Goal: Browse casually: Explore the website without a specific task or goal

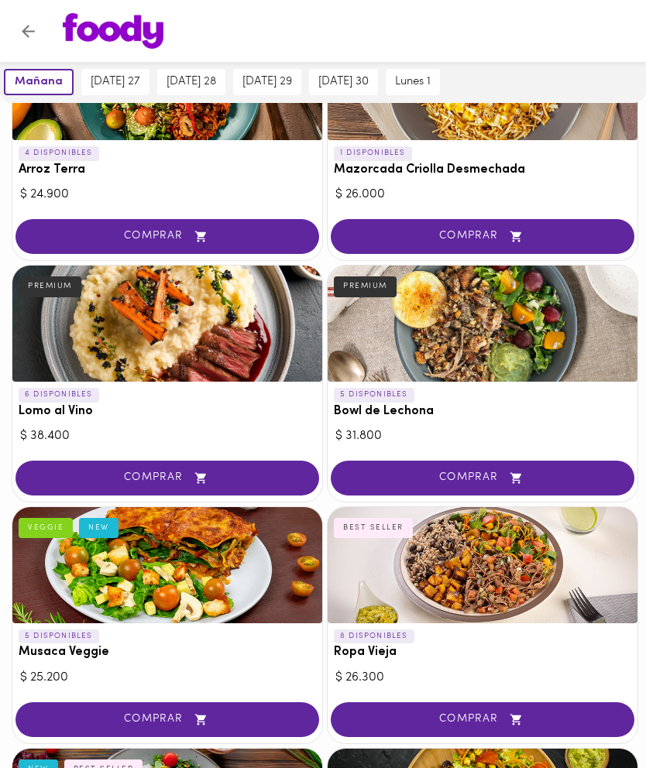
scroll to position [263, 0]
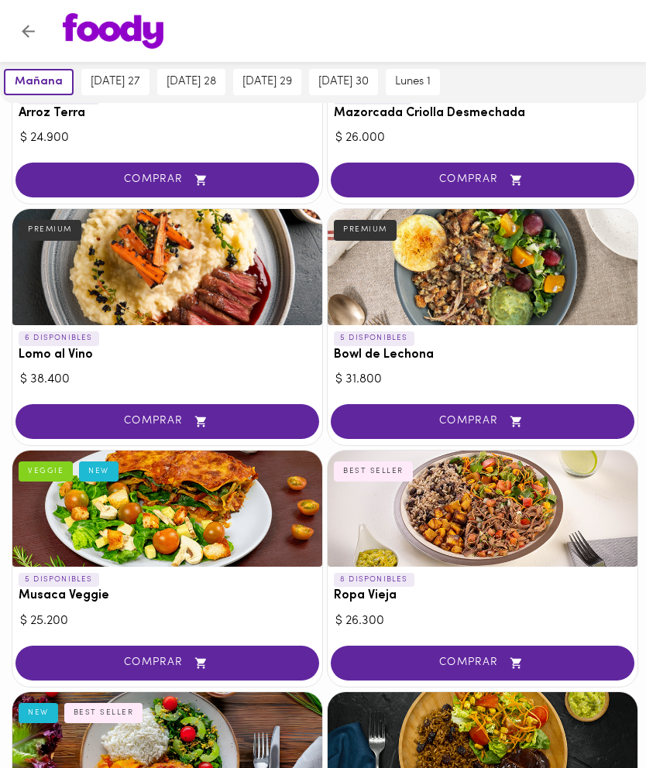
click at [241, 273] on div at bounding box center [167, 267] width 310 height 116
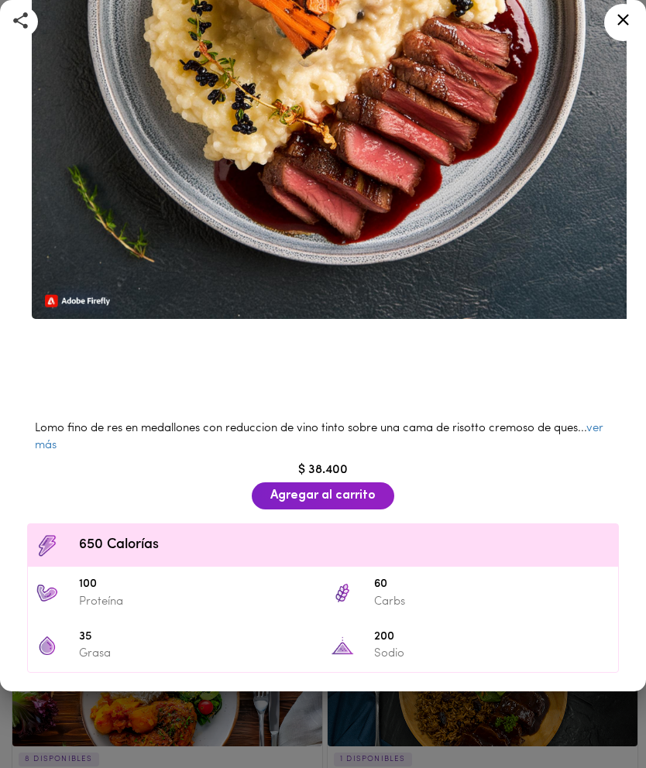
scroll to position [291, 0]
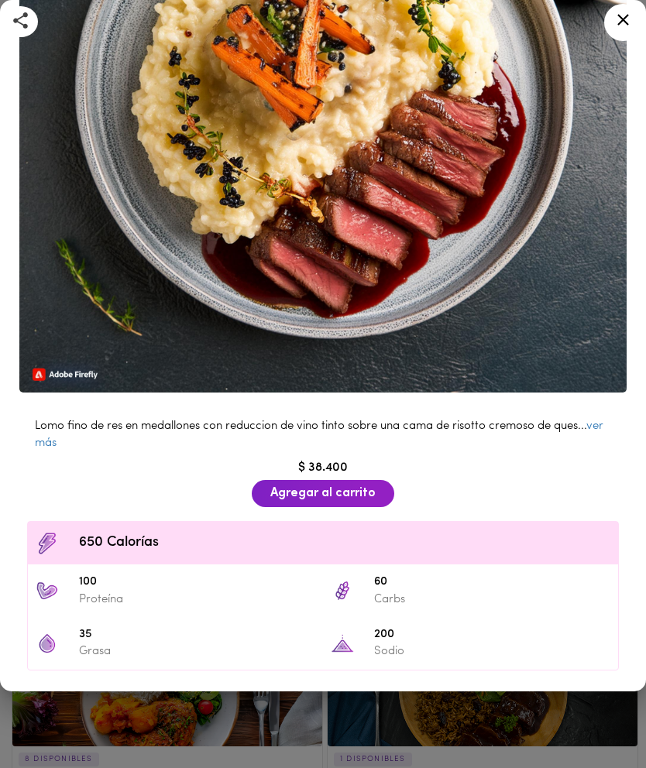
click at [596, 421] on link "ver más" at bounding box center [319, 435] width 568 height 28
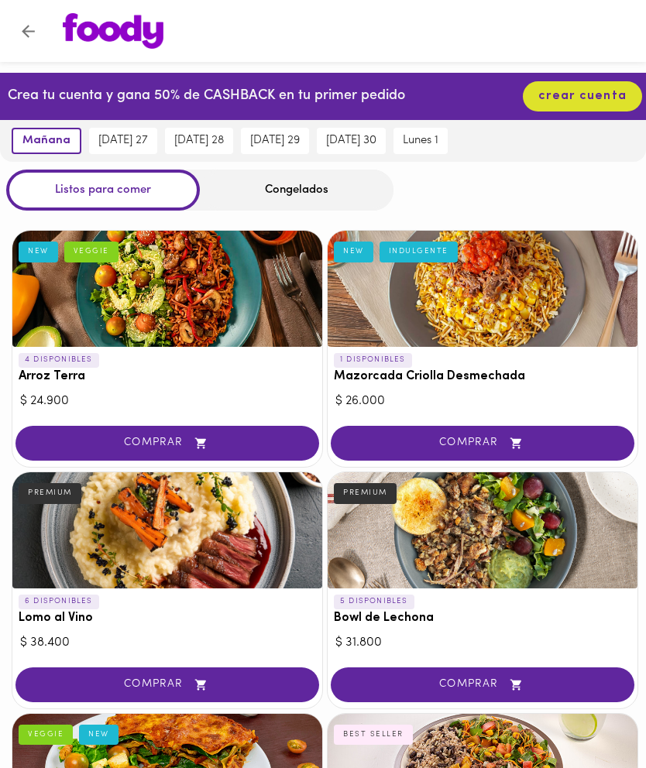
click at [562, 107] on button "crear cuenta" at bounding box center [582, 96] width 119 height 30
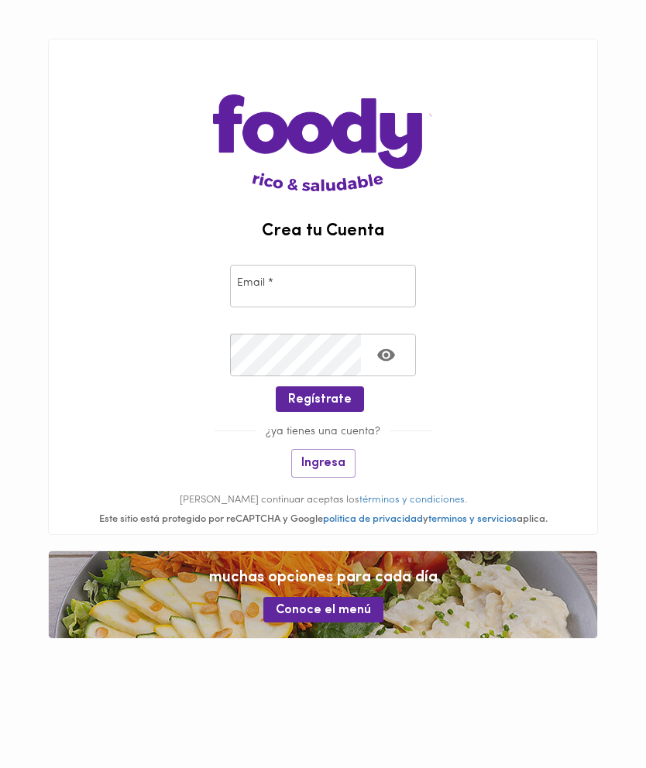
click at [322, 469] on span "Ingresa" at bounding box center [323, 463] width 44 height 15
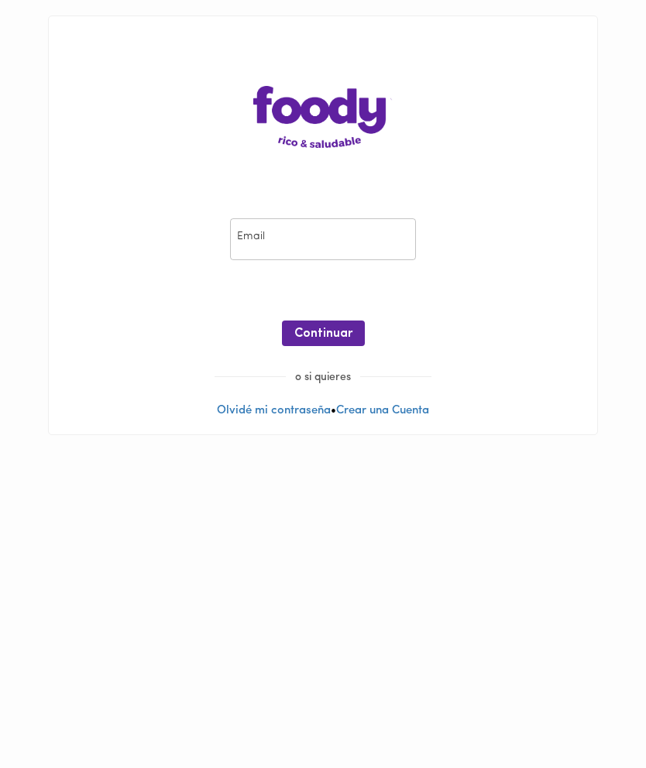
click at [262, 256] on input "email" at bounding box center [323, 239] width 186 height 43
click at [265, 237] on input "email" at bounding box center [323, 239] width 186 height 43
type input "[EMAIL_ADDRESS][DOMAIN_NAME]"
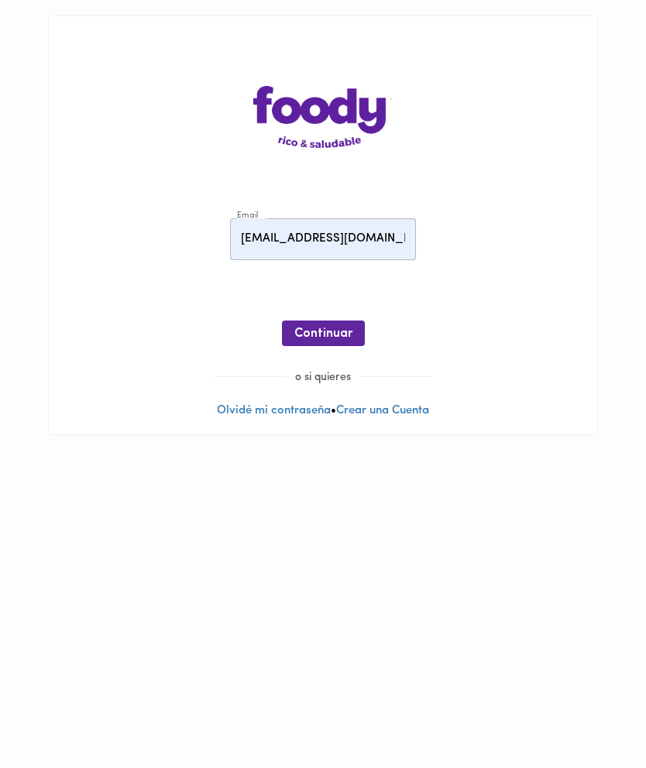
click at [322, 338] on span "Continuar" at bounding box center [323, 334] width 58 height 15
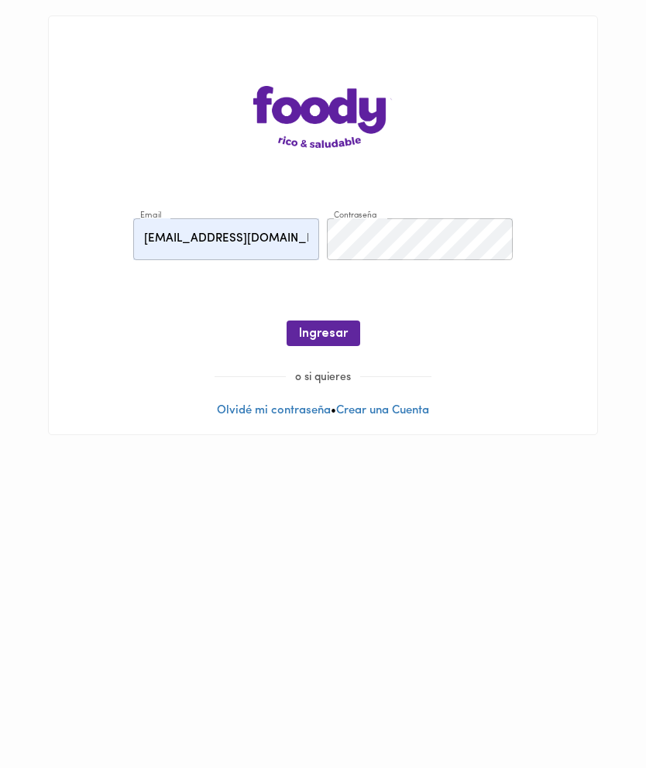
click at [311, 332] on span "Ingresar" at bounding box center [323, 334] width 49 height 15
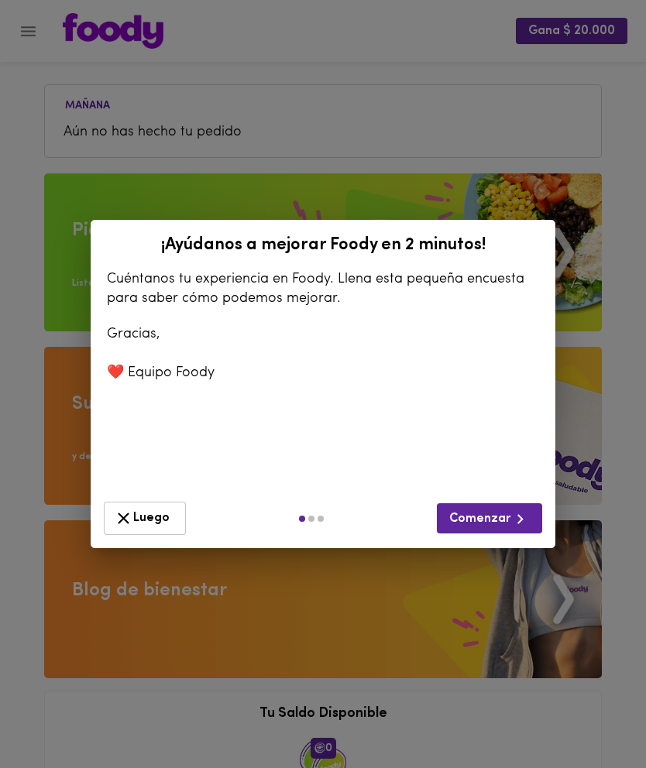
click at [625, 298] on div "¡Ayúdanos a mejorar [PERSON_NAME] en 2 minutos! Cuéntanos tu experiencia en [PE…" at bounding box center [323, 384] width 646 height 768
click at [137, 526] on span "Luego" at bounding box center [145, 518] width 62 height 19
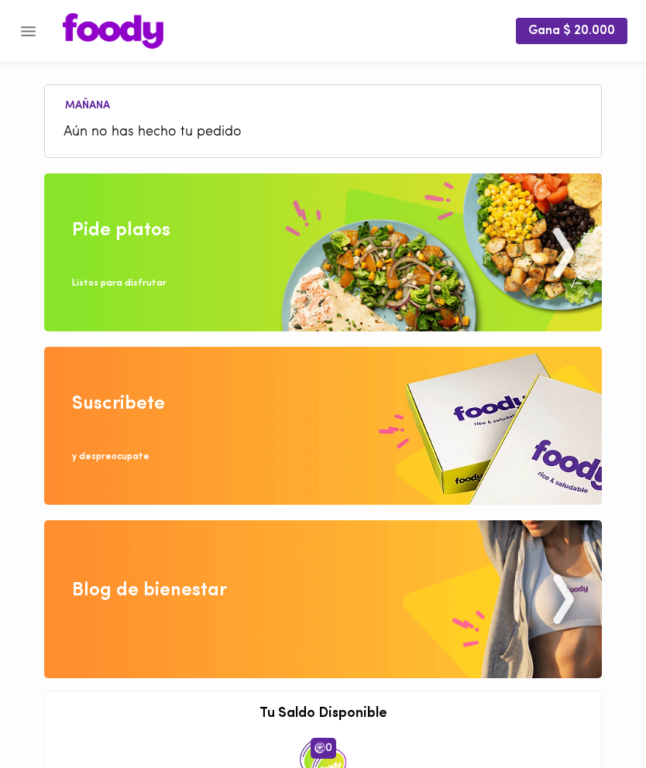
click at [37, 38] on icon "Menu" at bounding box center [28, 31] width 19 height 19
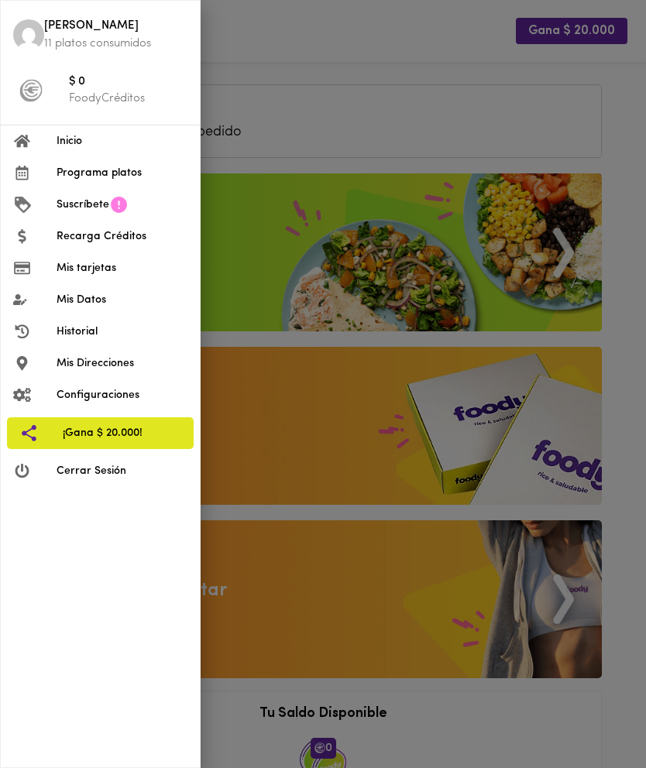
click at [77, 194] on li "Suscríbete" at bounding box center [100, 205] width 199 height 32
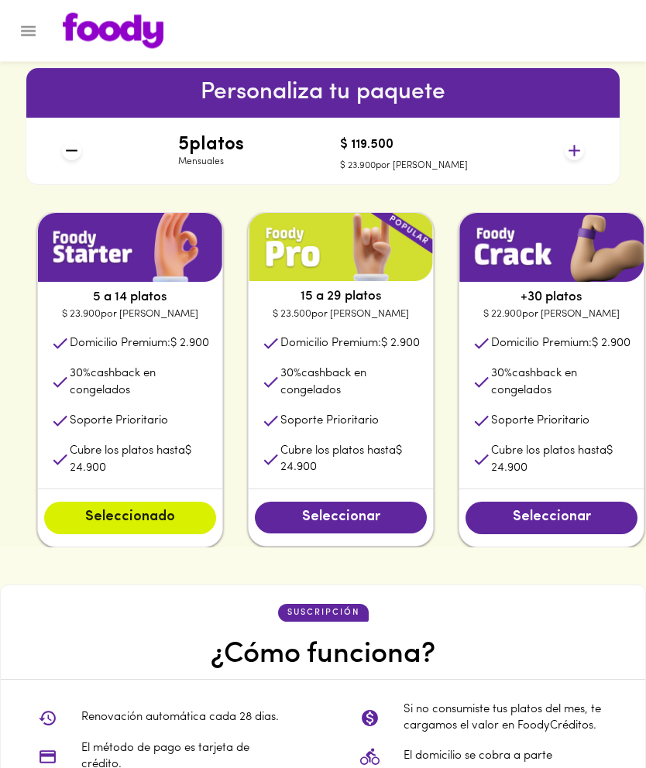
scroll to position [672, 0]
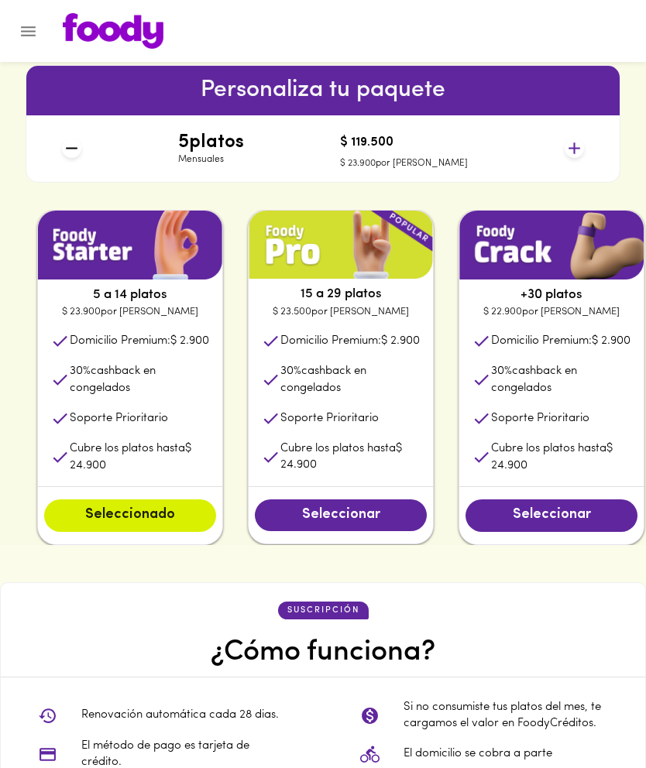
click at [400, 524] on span "Seleccionar" at bounding box center [340, 515] width 141 height 17
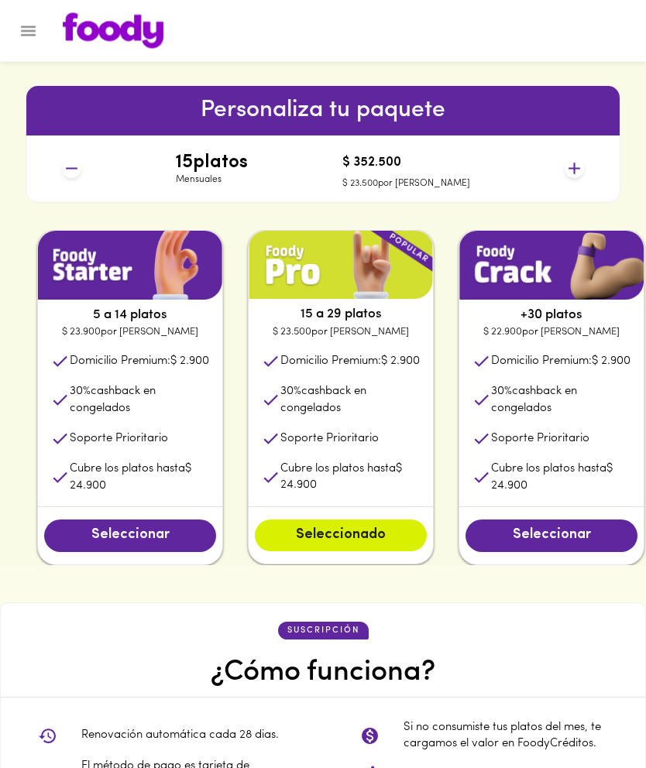
scroll to position [638, 0]
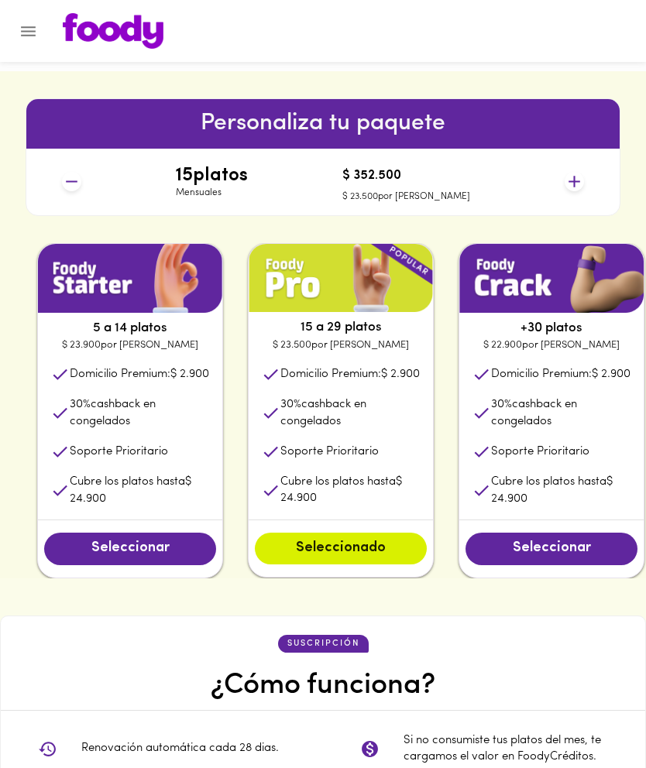
click at [574, 186] on icon at bounding box center [574, 182] width 12 height 12
click at [579, 184] on icon at bounding box center [574, 181] width 19 height 19
click at [581, 184] on icon at bounding box center [574, 181] width 19 height 19
click at [583, 183] on icon at bounding box center [574, 181] width 19 height 19
click at [581, 183] on icon at bounding box center [574, 181] width 19 height 19
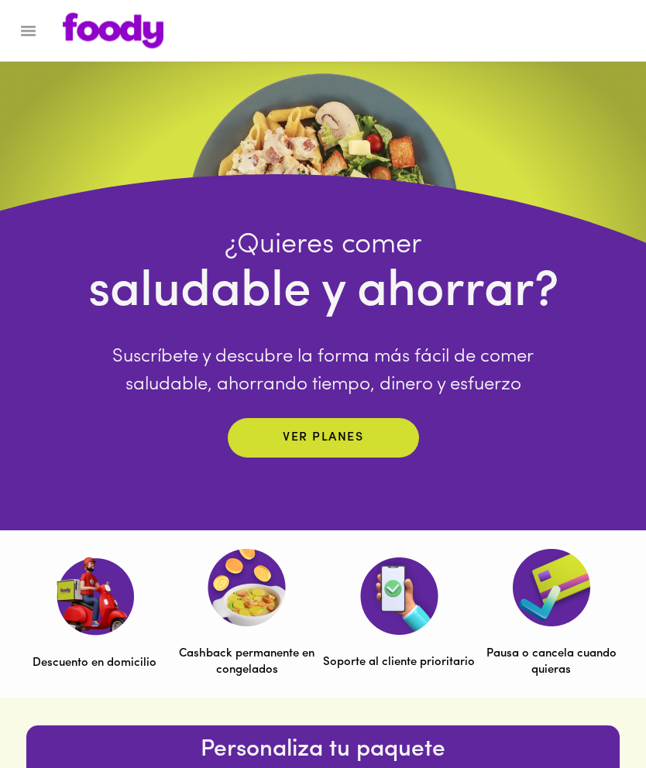
scroll to position [0, 0]
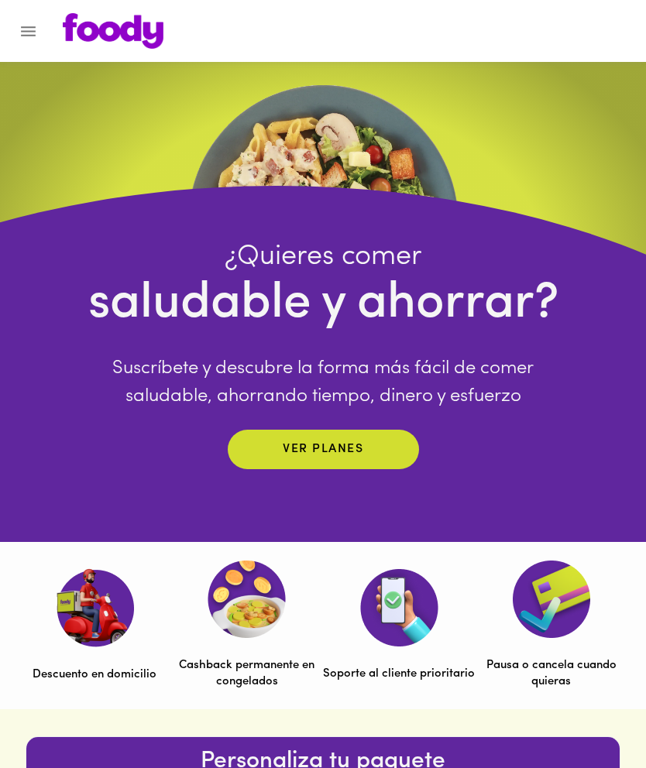
click at [23, 22] on icon "Menu" at bounding box center [28, 31] width 19 height 19
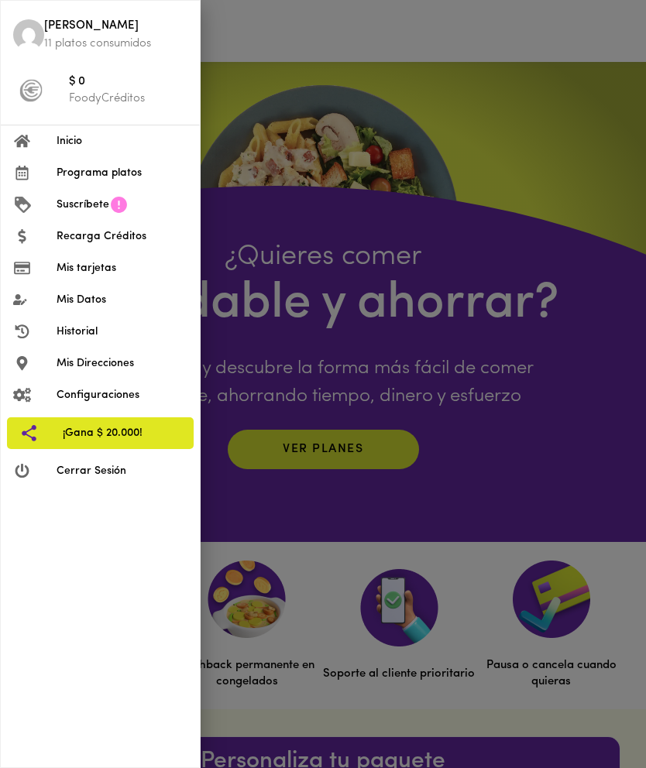
click at [42, 136] on div at bounding box center [34, 141] width 43 height 15
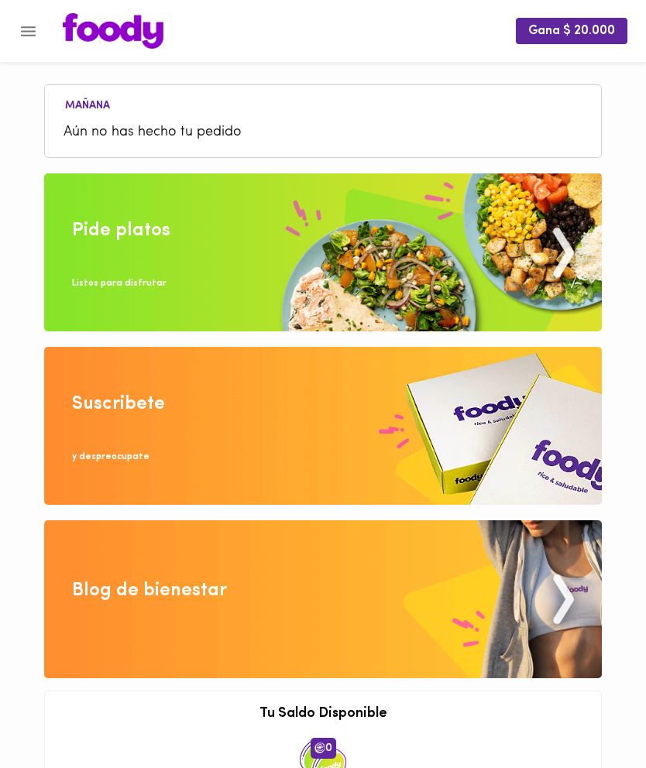
click at [36, 36] on icon "Menu" at bounding box center [28, 31] width 19 height 19
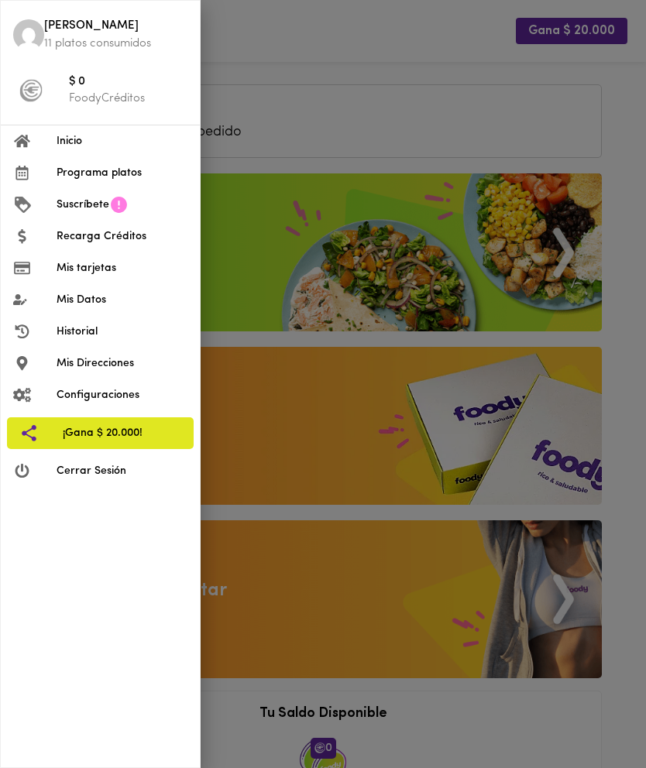
click at [93, 171] on span "Programa platos" at bounding box center [122, 173] width 131 height 16
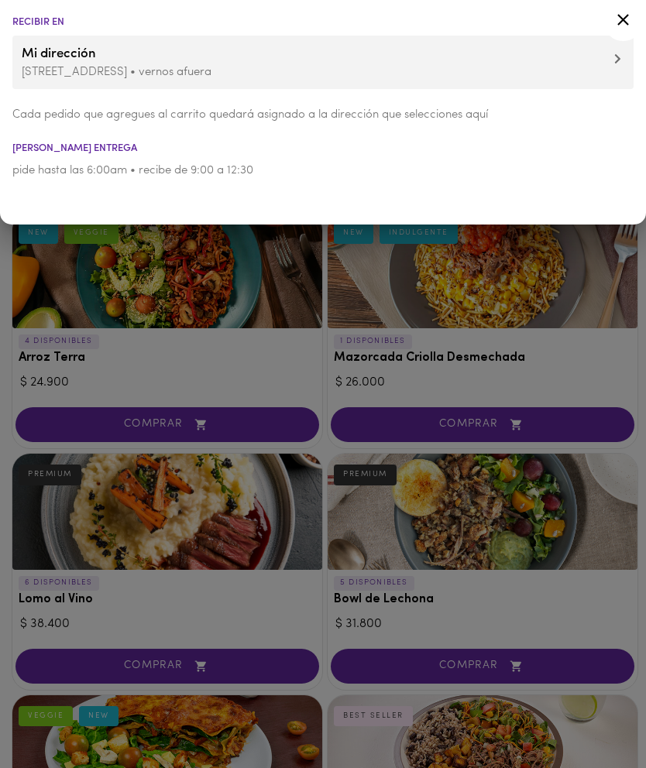
click at [588, 287] on div at bounding box center [323, 384] width 646 height 768
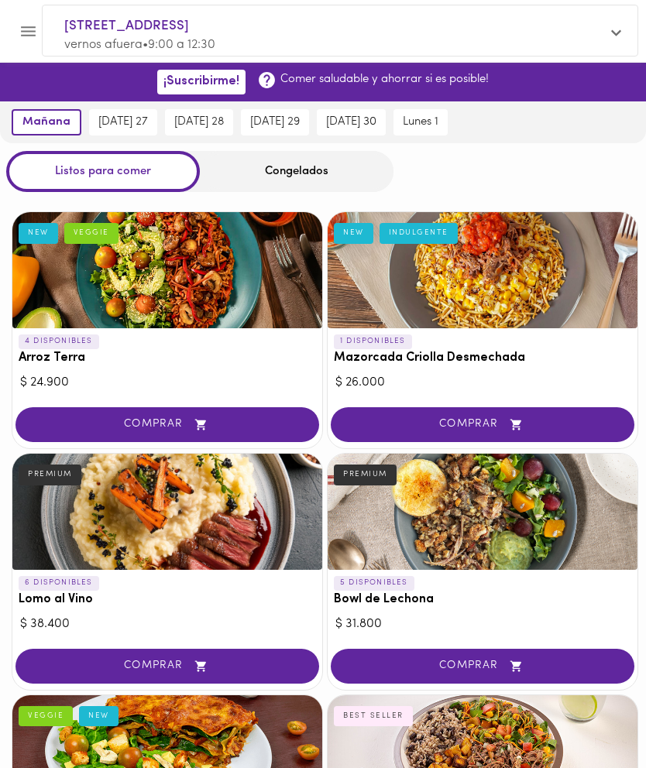
click at [267, 185] on div "Congelados" at bounding box center [297, 171] width 194 height 41
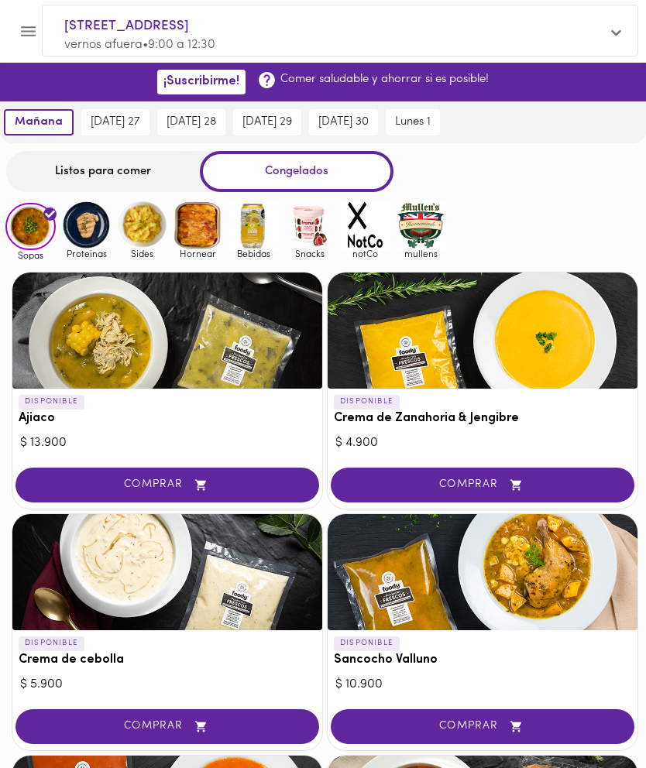
click at [84, 235] on img at bounding box center [86, 225] width 50 height 50
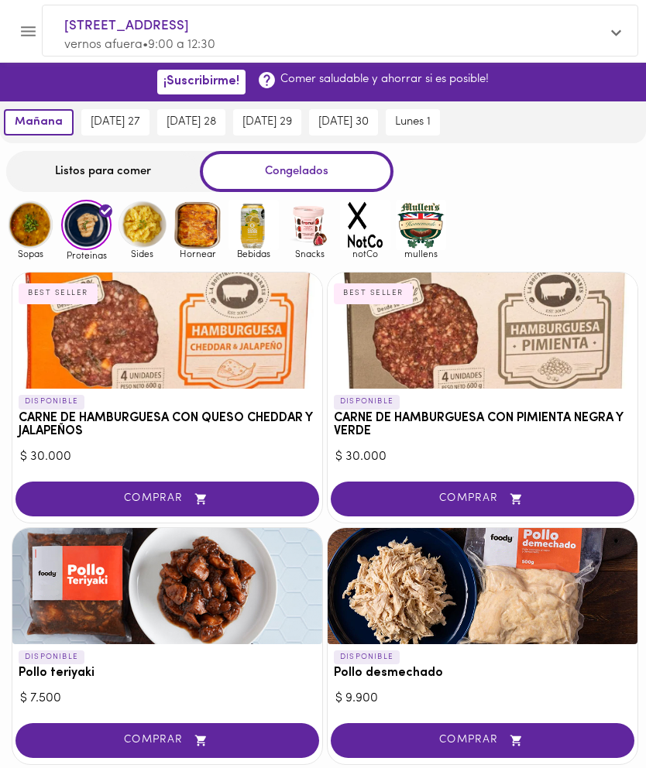
click at [144, 240] on img at bounding box center [142, 225] width 50 height 50
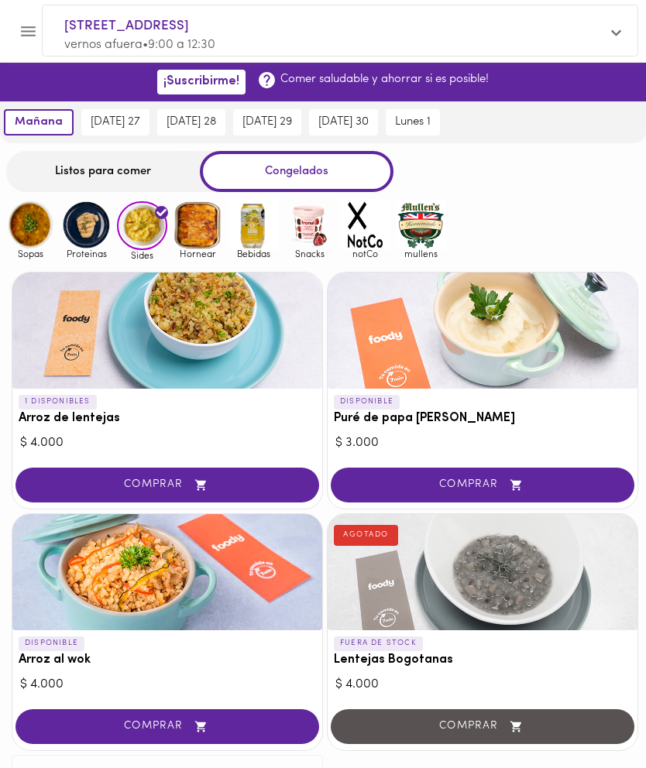
click at [204, 242] on img at bounding box center [198, 225] width 50 height 50
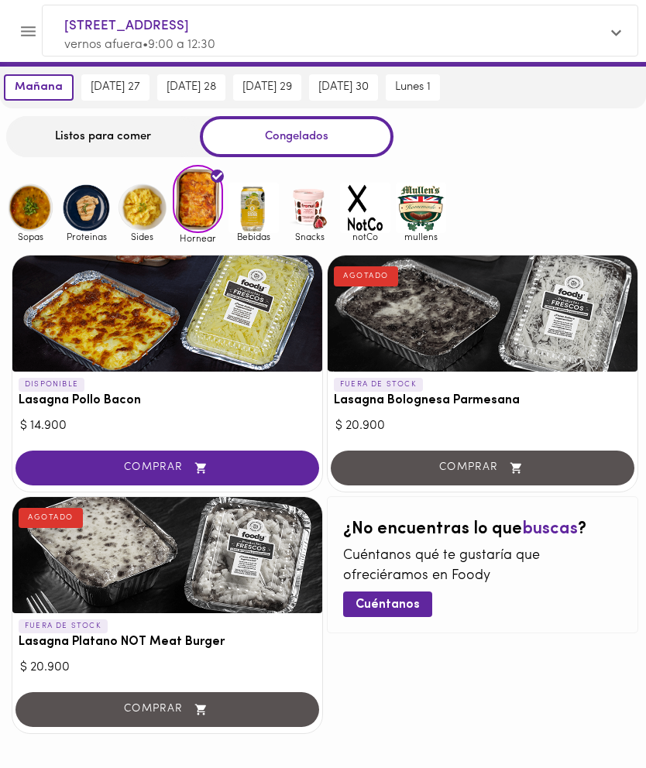
scroll to position [87, 0]
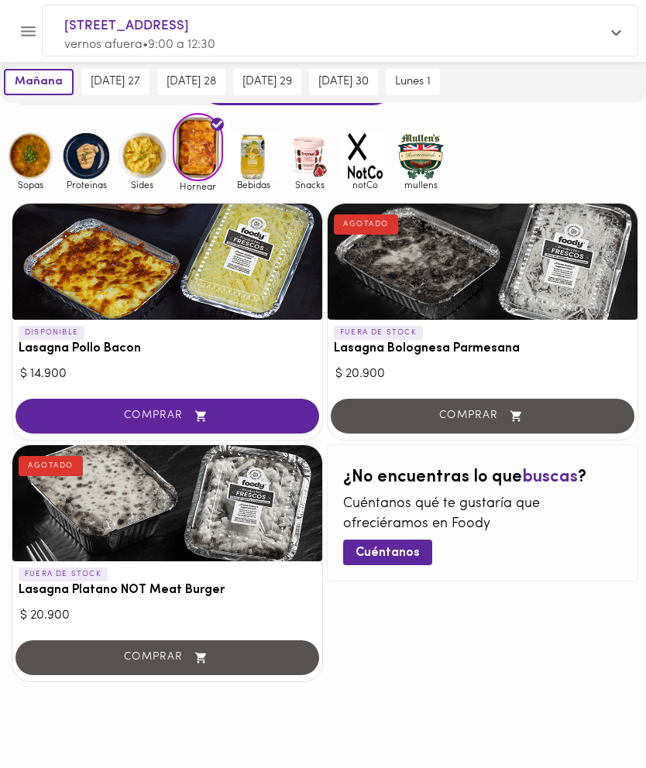
click at [245, 173] on img at bounding box center [253, 156] width 50 height 50
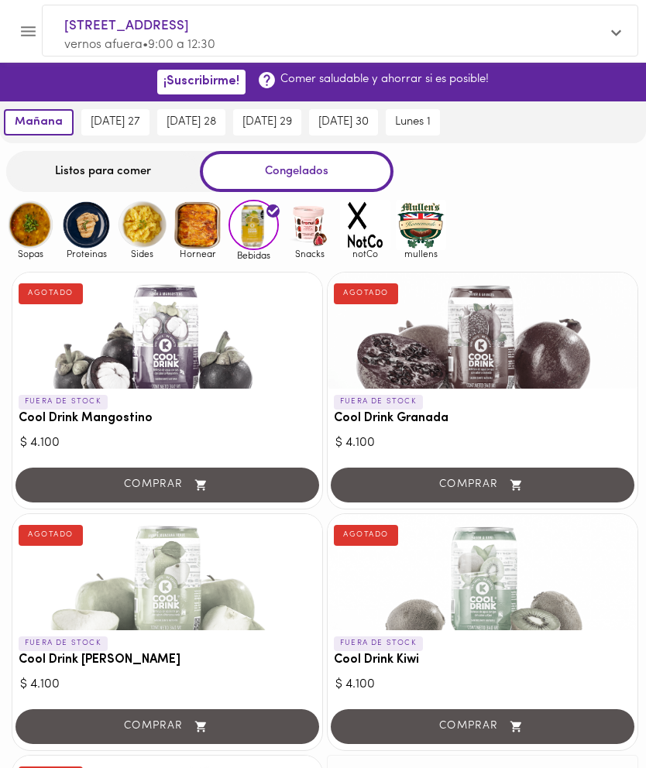
click at [303, 233] on img at bounding box center [309, 225] width 50 height 50
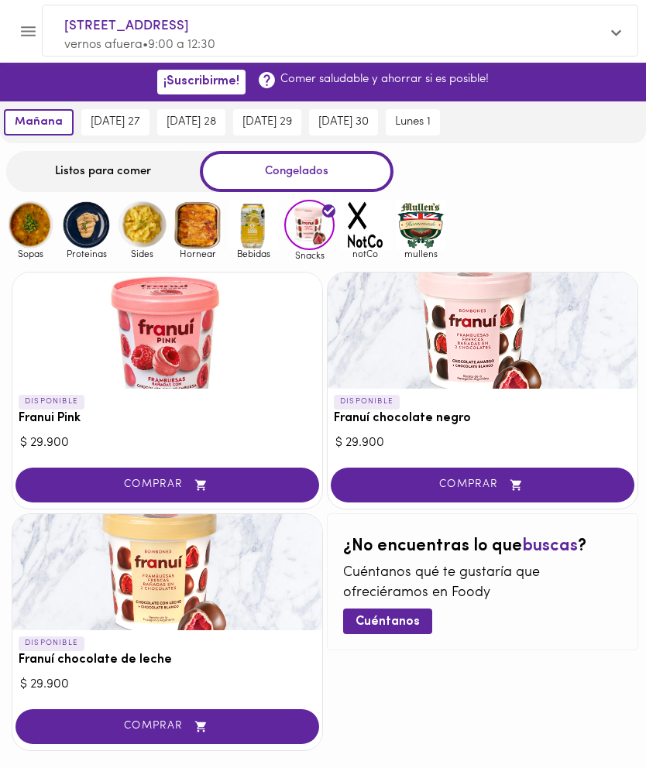
click at [369, 230] on img at bounding box center [365, 225] width 50 height 50
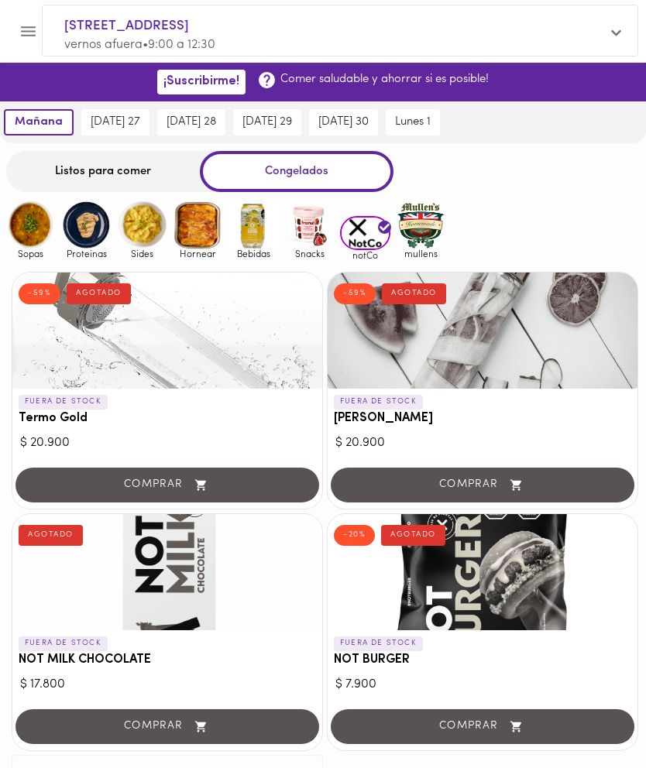
click at [434, 223] on img at bounding box center [421, 225] width 50 height 50
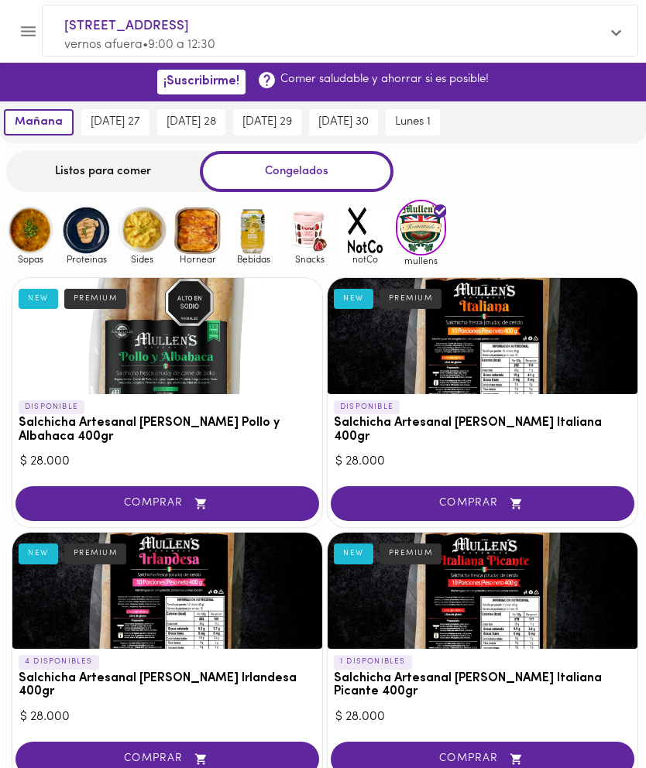
click at [136, 174] on div "Listos para comer" at bounding box center [103, 171] width 194 height 41
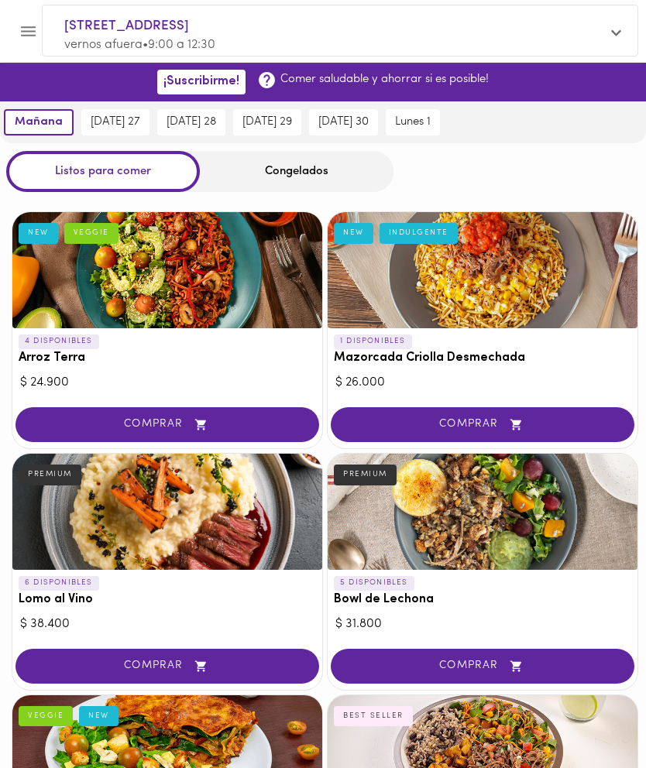
click at [140, 122] on span "[DATE] 27" at bounding box center [116, 122] width 50 height 14
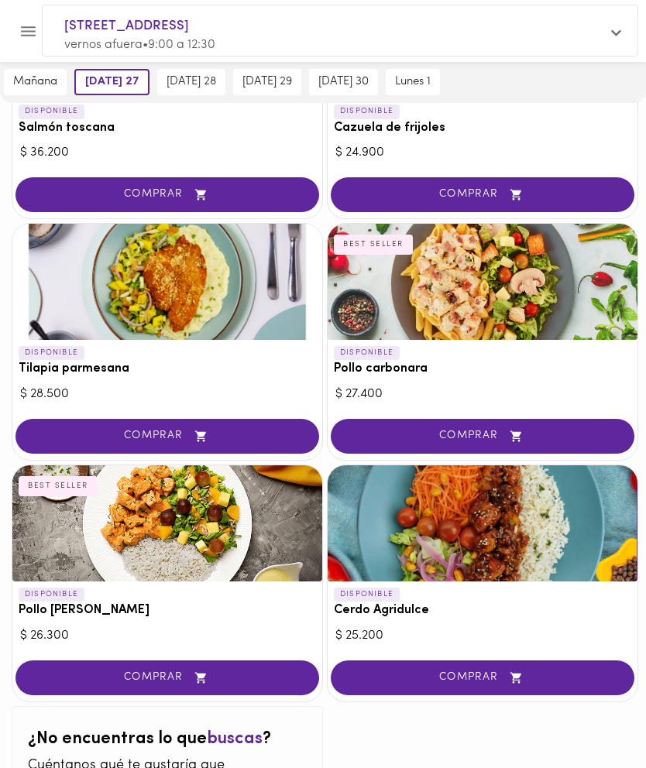
scroll to position [2402, 0]
